Goal: Transaction & Acquisition: Book appointment/travel/reservation

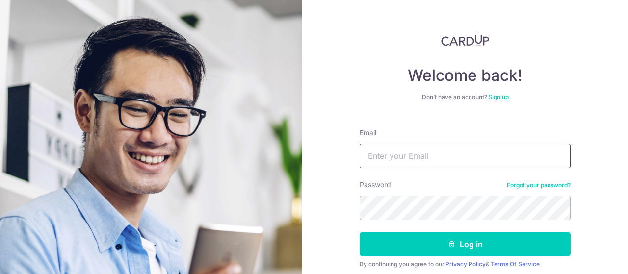
click at [440, 159] on input "Email" at bounding box center [465, 156] width 211 height 25
type input "hello@johnlevin.com.au"
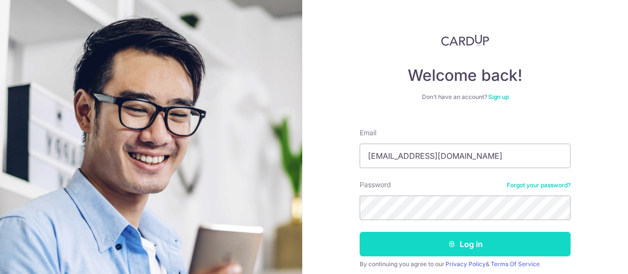
click at [448, 242] on icon "submit" at bounding box center [452, 244] width 8 height 8
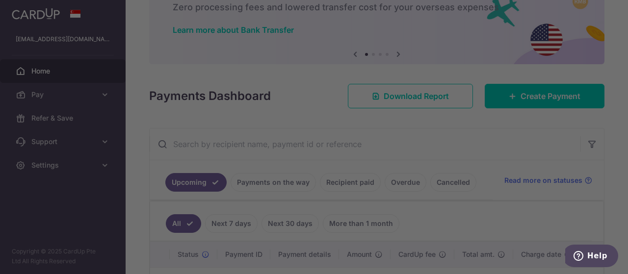
scroll to position [52, 0]
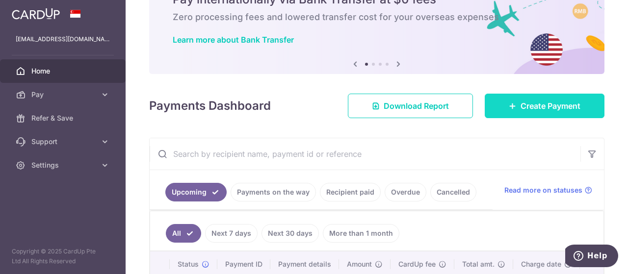
click at [549, 109] on span "Create Payment" at bounding box center [550, 106] width 60 height 12
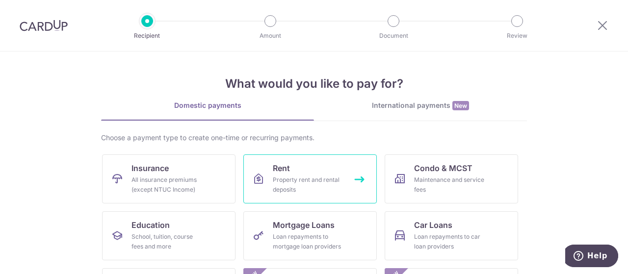
click at [304, 179] on div "Property rent and rental deposits" at bounding box center [308, 185] width 71 height 20
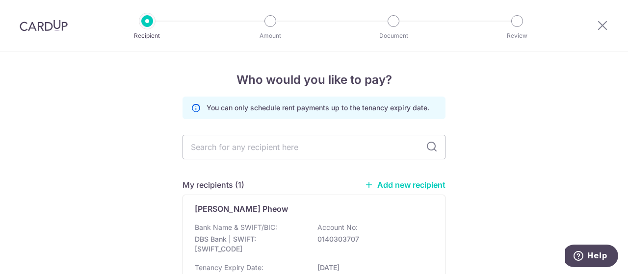
click at [561, 83] on div "Who would you like to pay? You can only schedule rent payments up to the tenanc…" at bounding box center [314, 209] width 628 height 315
click at [242, 253] on p "DBS Bank | SWIFT: [SWIFT_CODE]" at bounding box center [250, 244] width 110 height 20
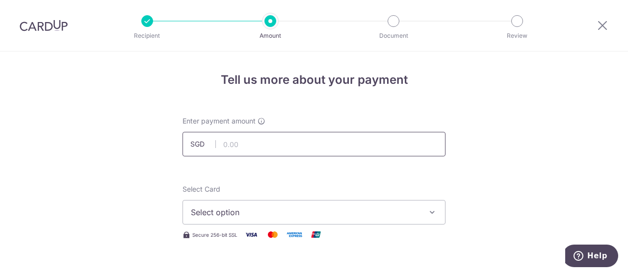
click at [234, 142] on input "text" at bounding box center [313, 144] width 263 height 25
type input "3,000.00"
click at [296, 213] on span "Select option" at bounding box center [305, 213] width 229 height 12
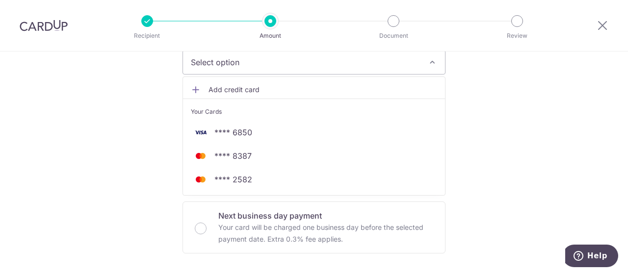
scroll to position [153, 0]
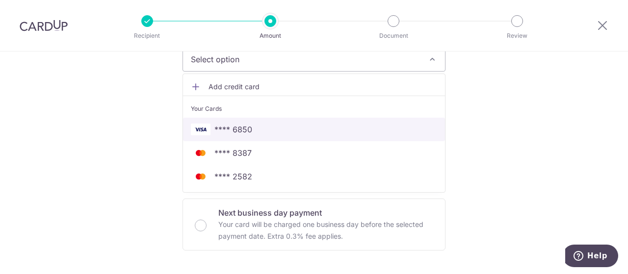
click at [247, 129] on span "**** 6850" at bounding box center [233, 130] width 38 height 12
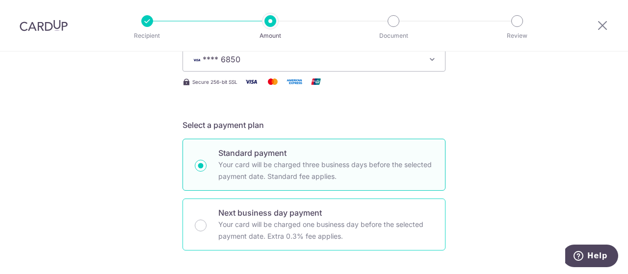
drag, startPoint x: 197, startPoint y: 222, endPoint x: 218, endPoint y: 232, distance: 23.1
click at [197, 223] on input "Next business day payment Your card will be charged one business day before the…" at bounding box center [201, 226] width 12 height 12
radio input "true"
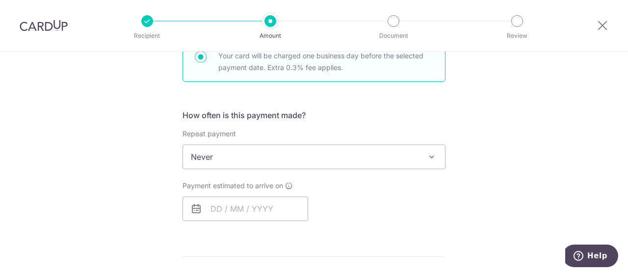
scroll to position [325, 0]
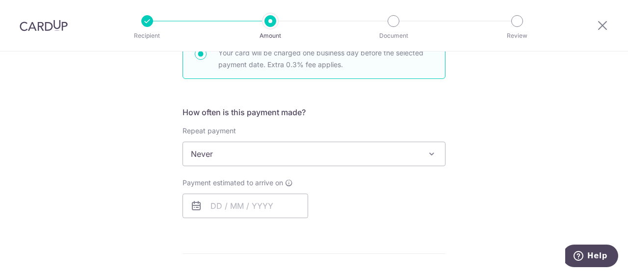
click at [377, 153] on span "Never" at bounding box center [314, 154] width 262 height 24
click at [286, 208] on input "text" at bounding box center [245, 206] width 126 height 25
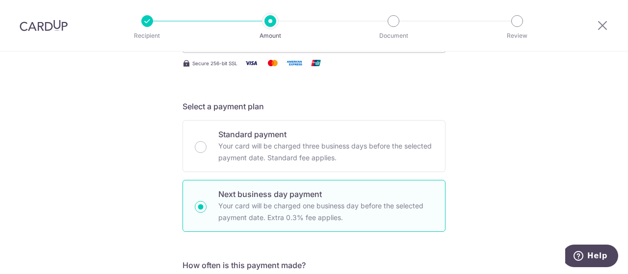
scroll to position [0, 0]
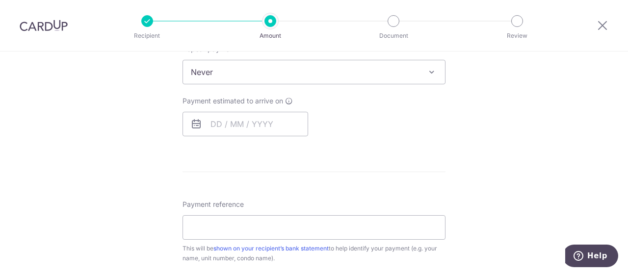
scroll to position [409, 0]
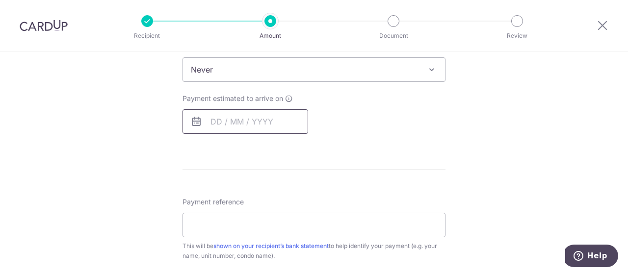
click at [228, 121] on input "text" at bounding box center [245, 121] width 126 height 25
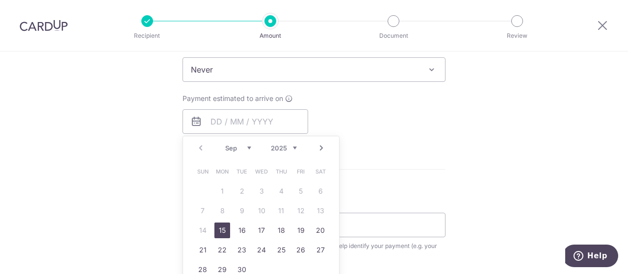
click at [220, 233] on link "15" at bounding box center [222, 231] width 16 height 16
type input "15/09/2025"
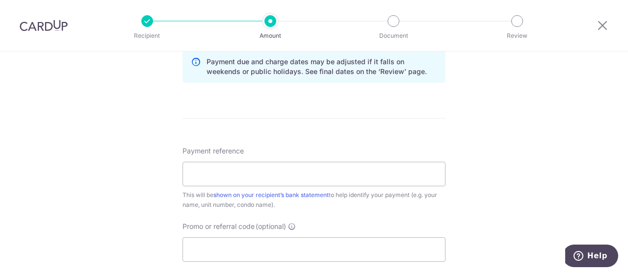
scroll to position [522, 0]
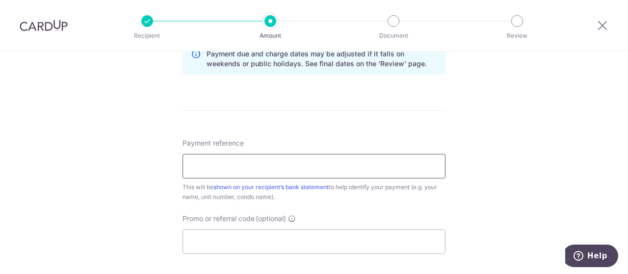
click at [211, 169] on input "Payment reference" at bounding box center [313, 166] width 263 height 25
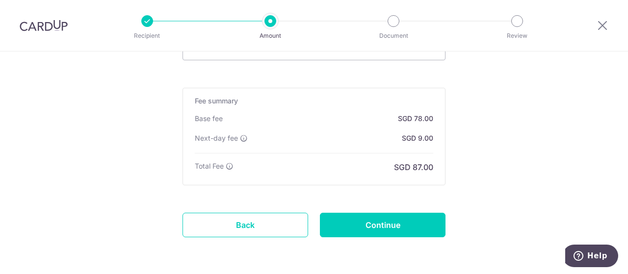
scroll to position [748, 0]
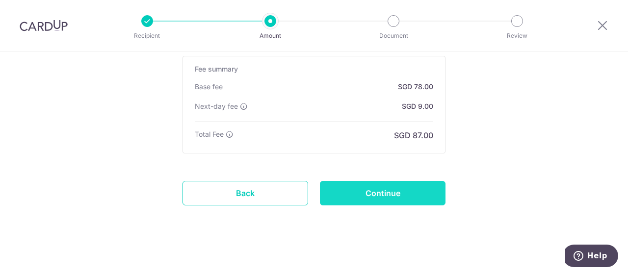
type input "John Levin"
click at [389, 190] on input "Continue" at bounding box center [383, 193] width 126 height 25
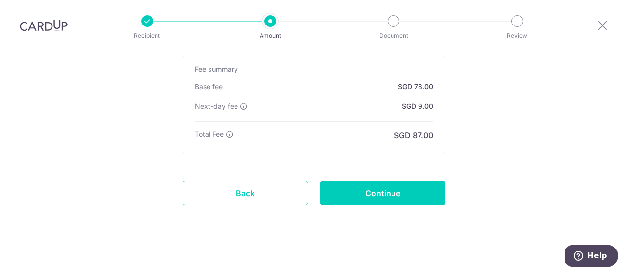
type input "Create Schedule"
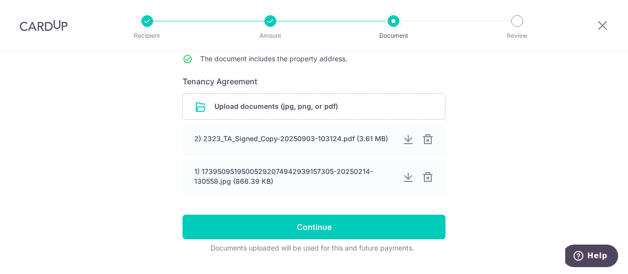
scroll to position [148, 0]
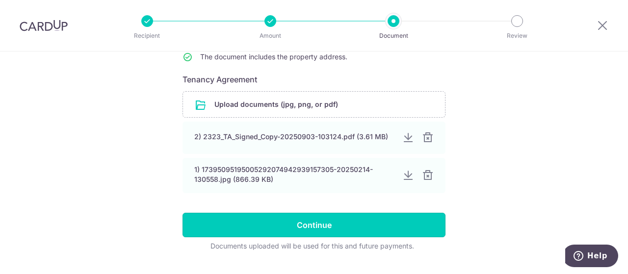
click at [272, 231] on input "Continue" at bounding box center [313, 225] width 263 height 25
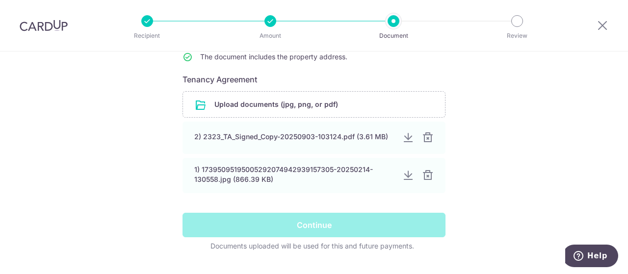
click at [561, 235] on div "Help us verify your payment Your supporting documents will enable us to approve…" at bounding box center [314, 100] width 628 height 393
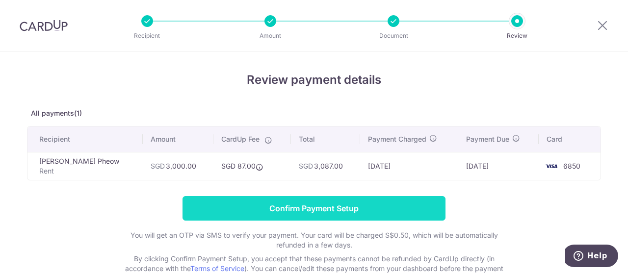
click at [241, 200] on input "Confirm Payment Setup" at bounding box center [313, 208] width 263 height 25
